Goal: Navigation & Orientation: Find specific page/section

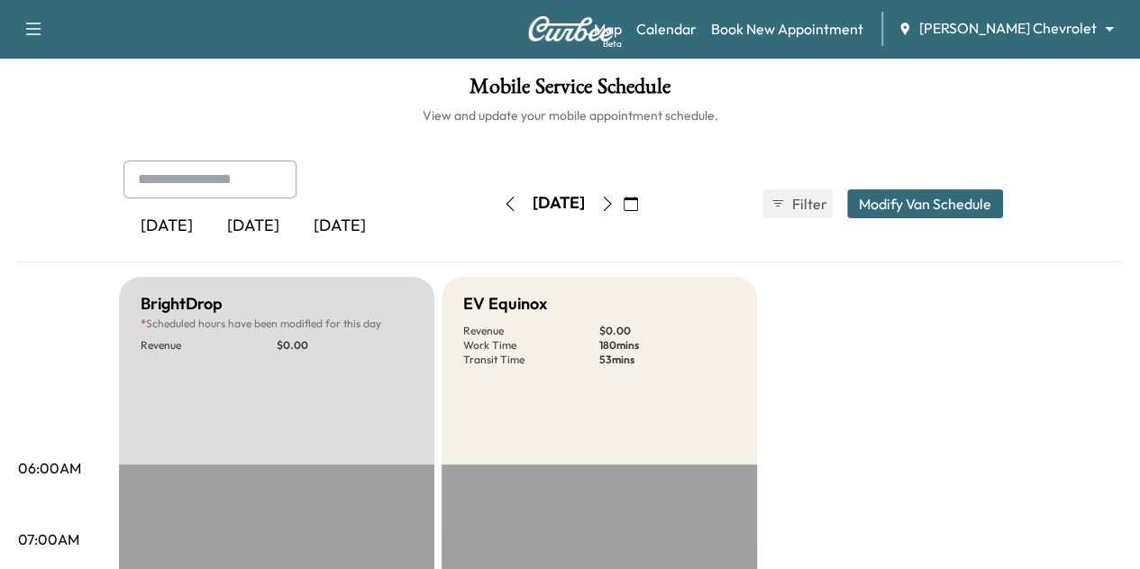
click at [615, 201] on icon "button" at bounding box center [607, 204] width 14 height 14
click at [638, 201] on icon "button" at bounding box center [631, 204] width 14 height 14
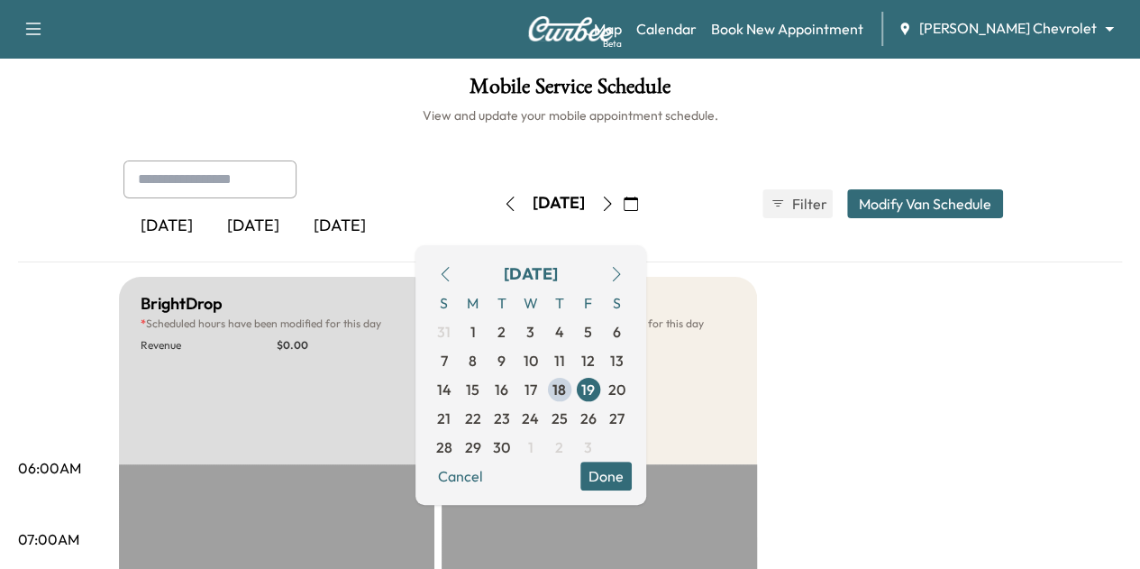
click at [615, 207] on icon "button" at bounding box center [607, 204] width 14 height 14
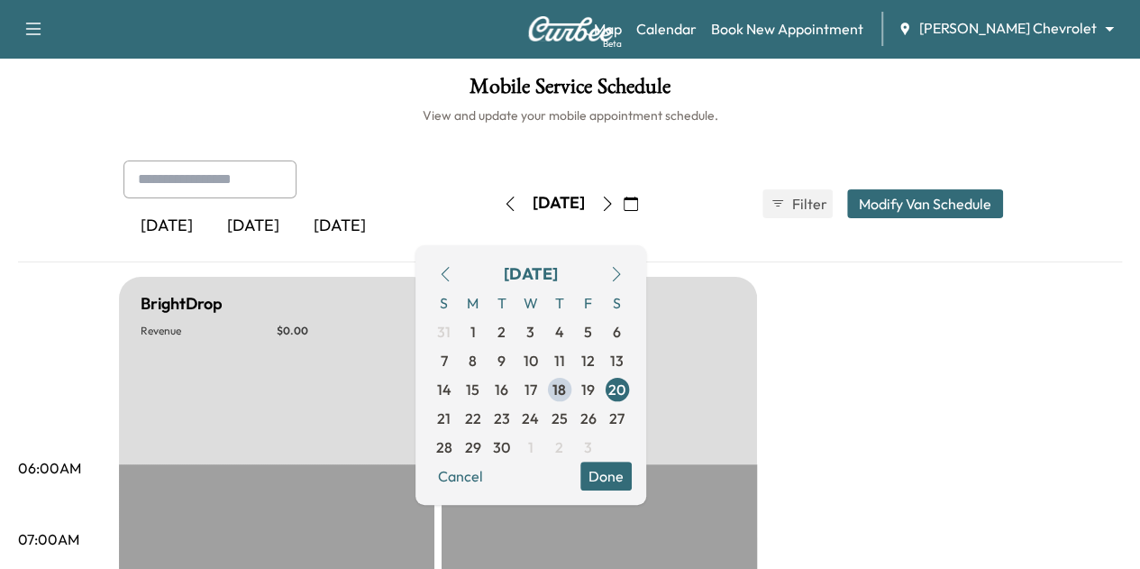
click at [615, 206] on icon "button" at bounding box center [607, 204] width 14 height 14
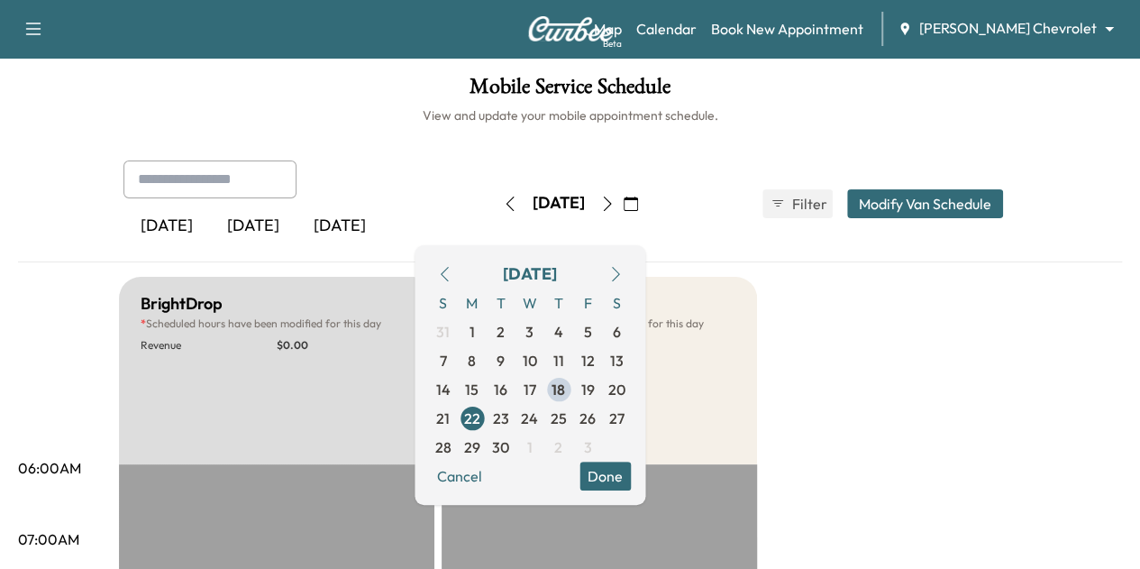
click at [1011, 28] on body "Support Log Out Map Beta Calendar Book New Appointment [PERSON_NAME] Chevrolet …" at bounding box center [570, 284] width 1140 height 569
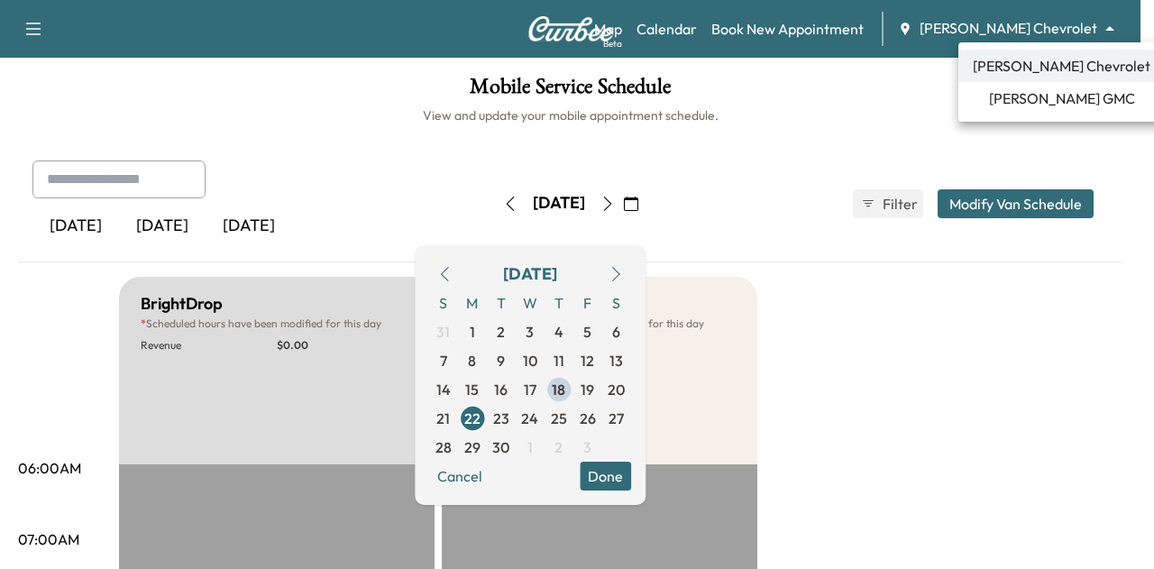
click at [1020, 96] on span "[PERSON_NAME] GMC" at bounding box center [1062, 98] width 146 height 22
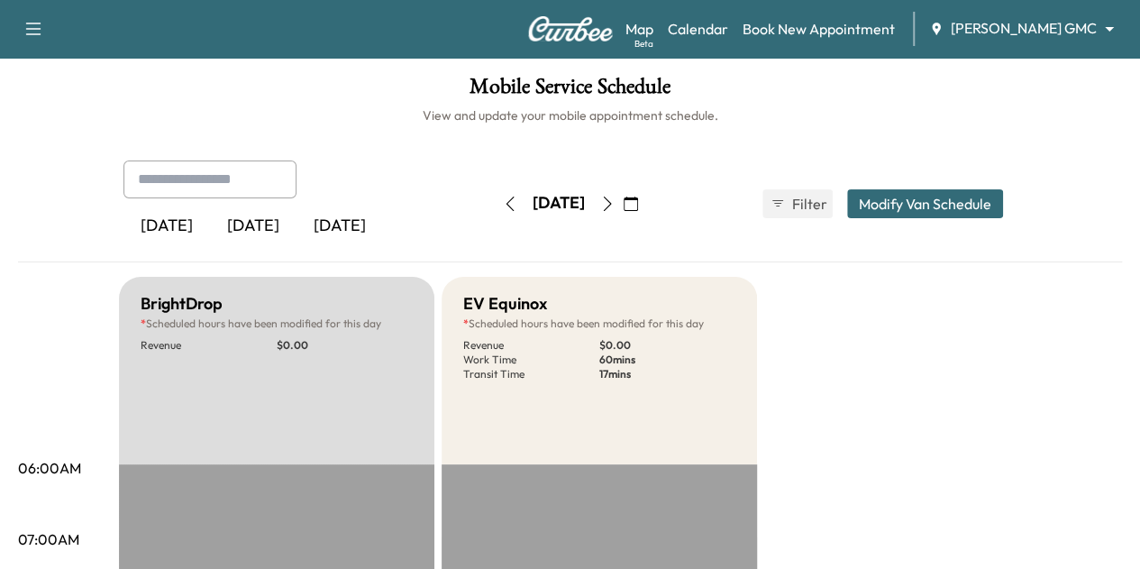
click at [1038, 26] on body "Support Log Out Map Beta Calendar Book New Appointment [PERSON_NAME] GMC ******…" at bounding box center [570, 284] width 1140 height 569
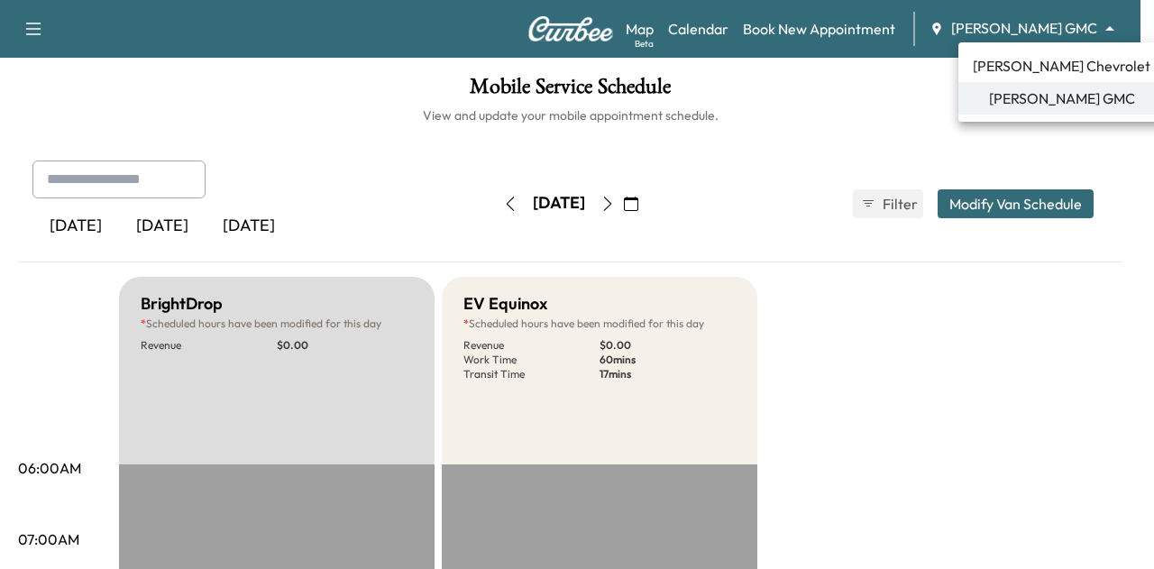
click at [1036, 66] on span "[PERSON_NAME] Chevrolet" at bounding box center [1062, 66] width 178 height 22
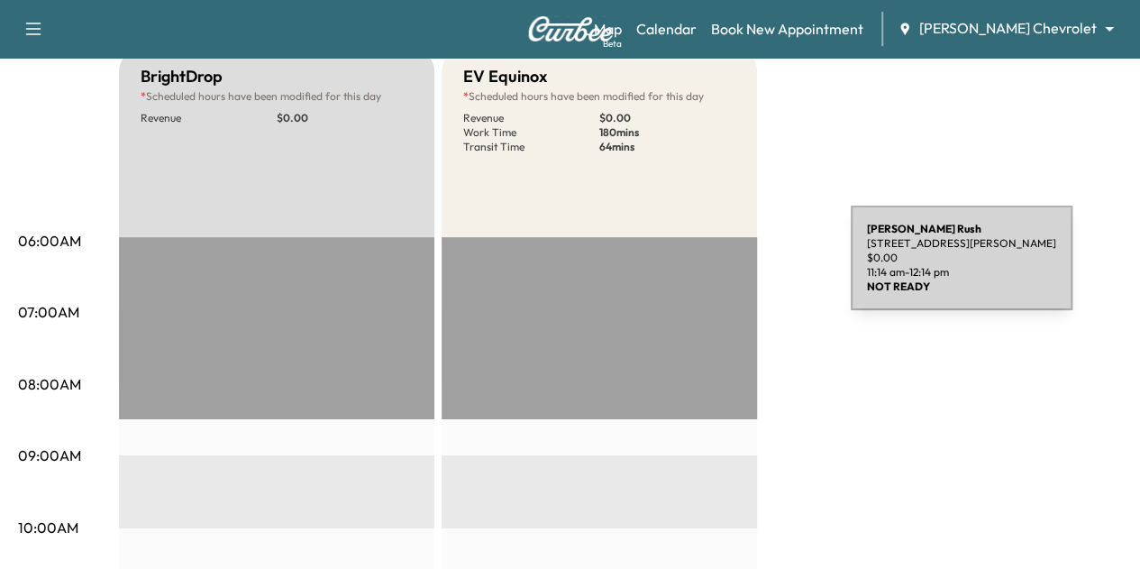
scroll to position [225, 0]
